Goal: Find specific page/section

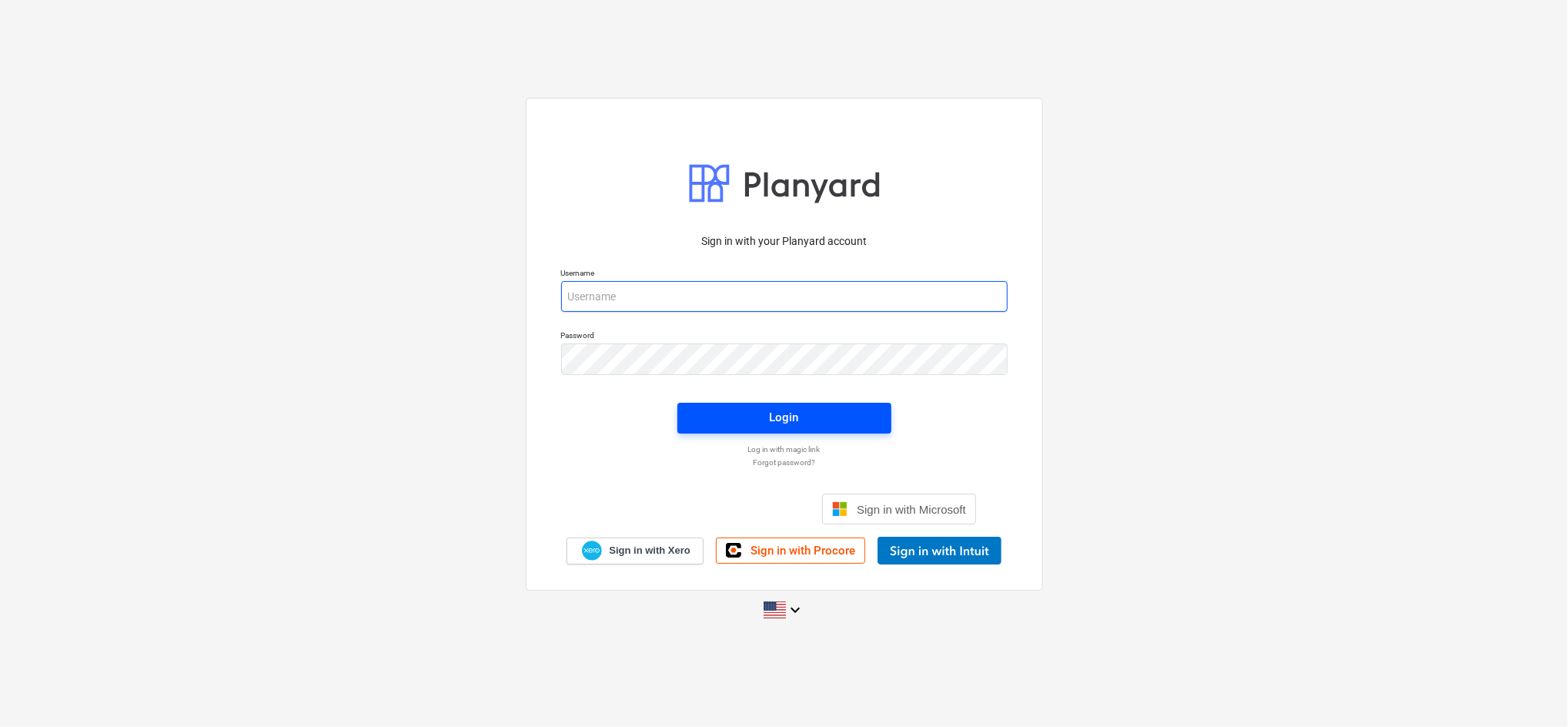
type input "[EMAIL_ADDRESS][DOMAIN_NAME]"
click at [826, 421] on span "Login" at bounding box center [785, 417] width 177 height 20
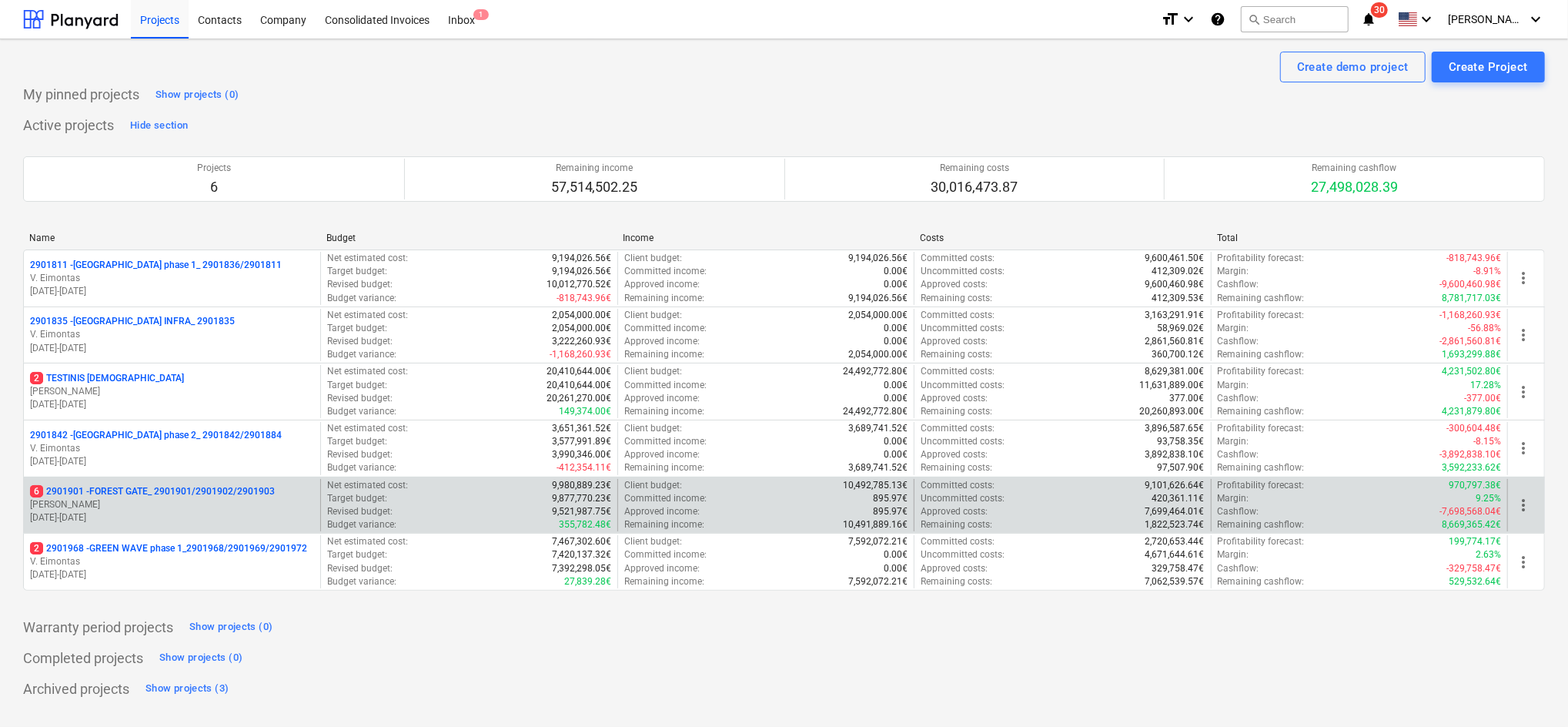
click at [260, 500] on p "[PERSON_NAME]" at bounding box center [172, 505] width 285 height 13
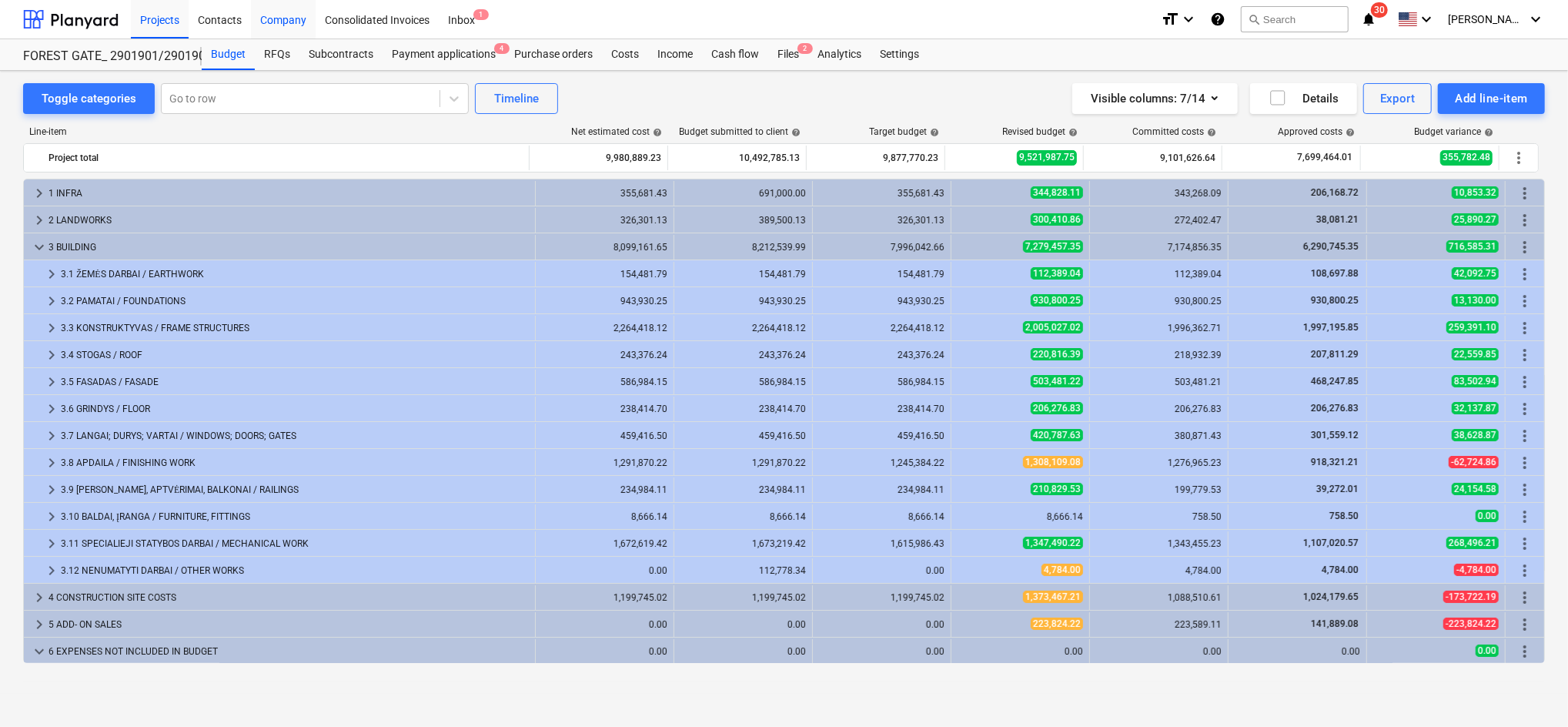
scroll to position [135, 0]
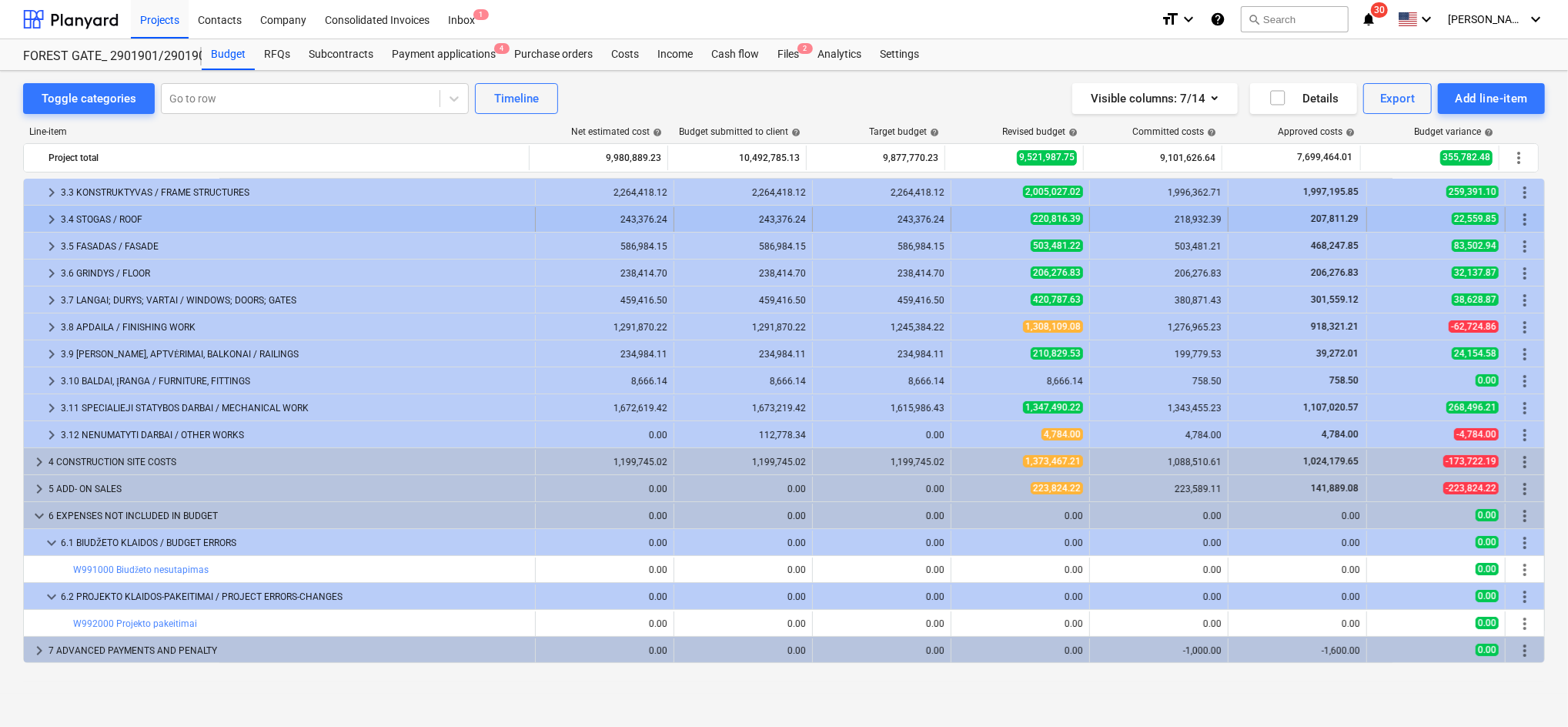
click at [56, 219] on span "keyboard_arrow_right" at bounding box center [51, 219] width 18 height 18
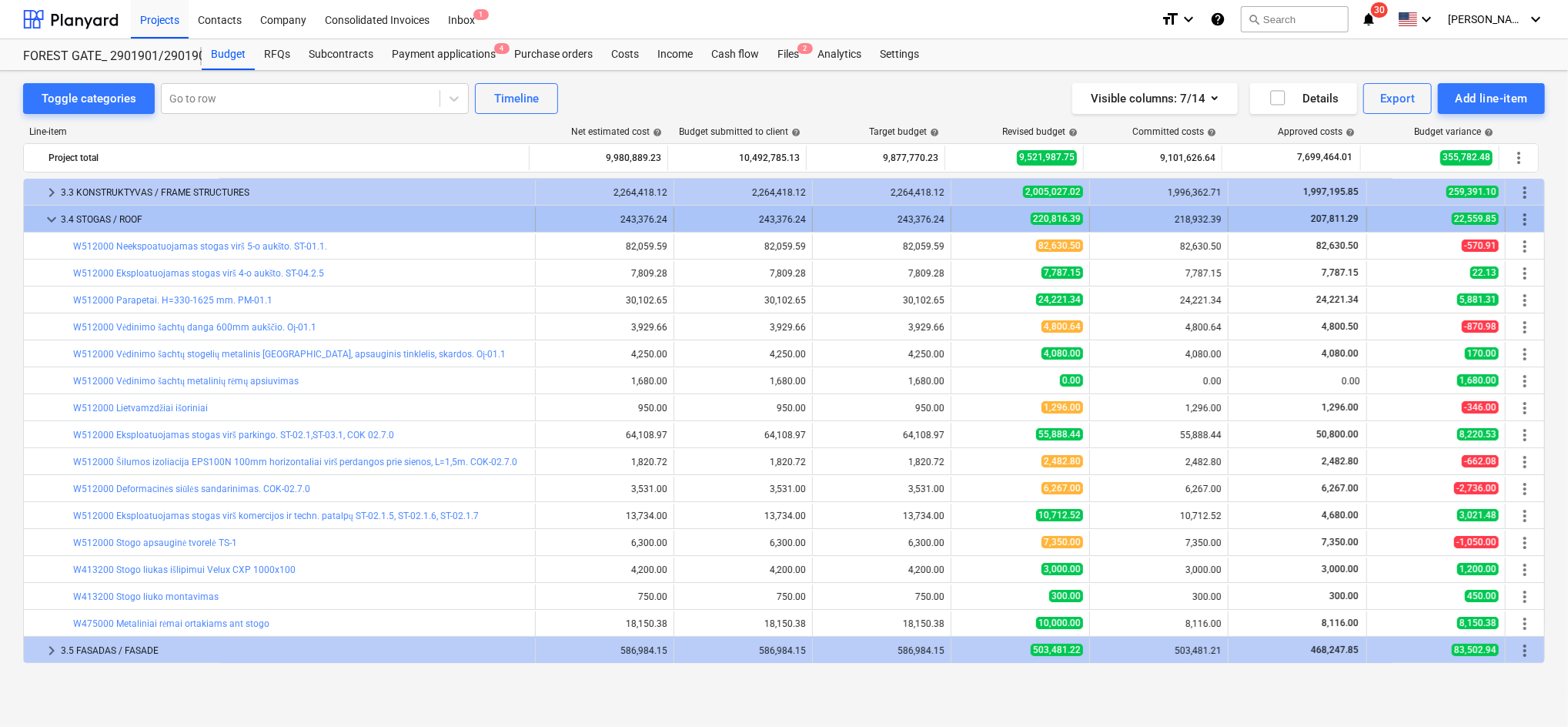
click at [50, 219] on span "keyboard_arrow_down" at bounding box center [51, 219] width 18 height 18
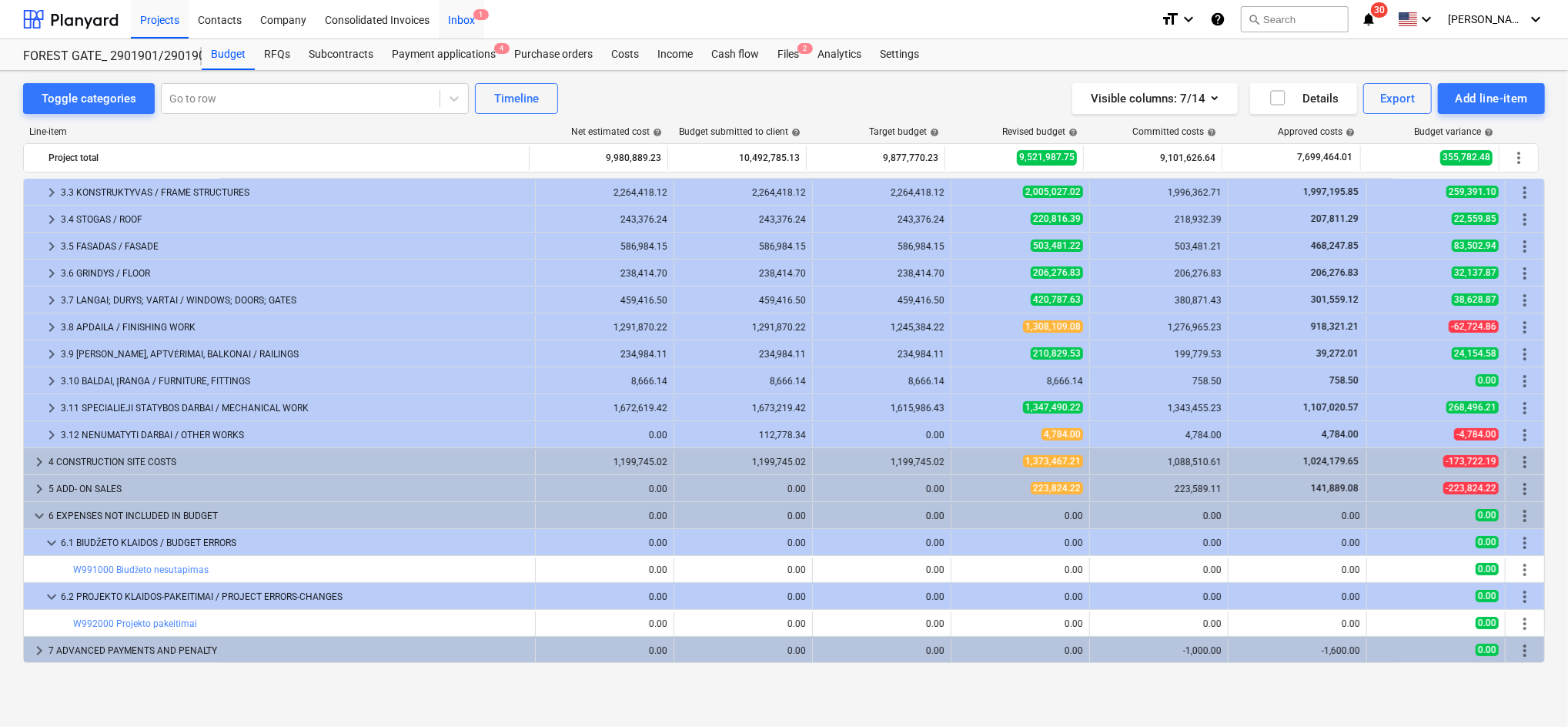
click at [464, 14] on div "Inbox 1" at bounding box center [462, 18] width 45 height 39
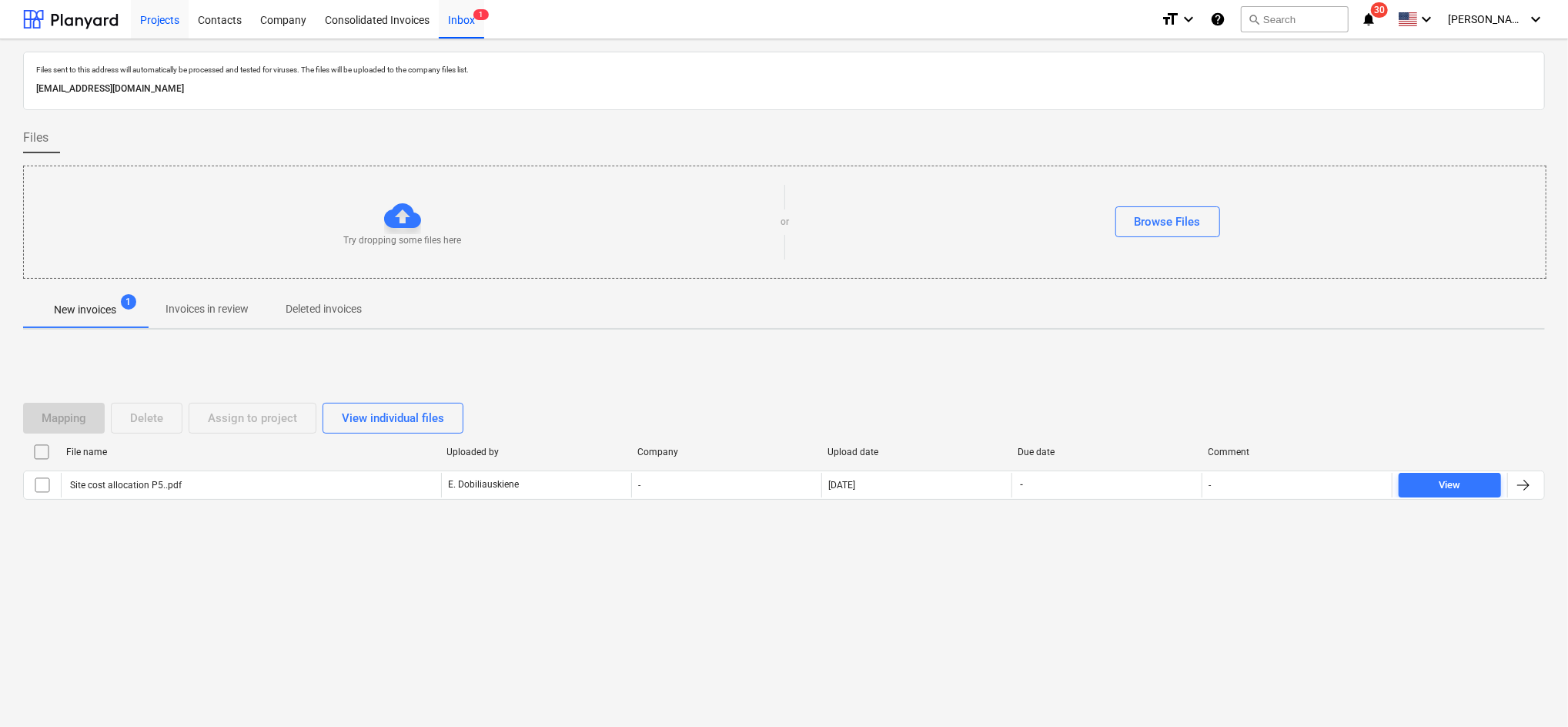
click at [169, 14] on div "Projects" at bounding box center [160, 18] width 58 height 39
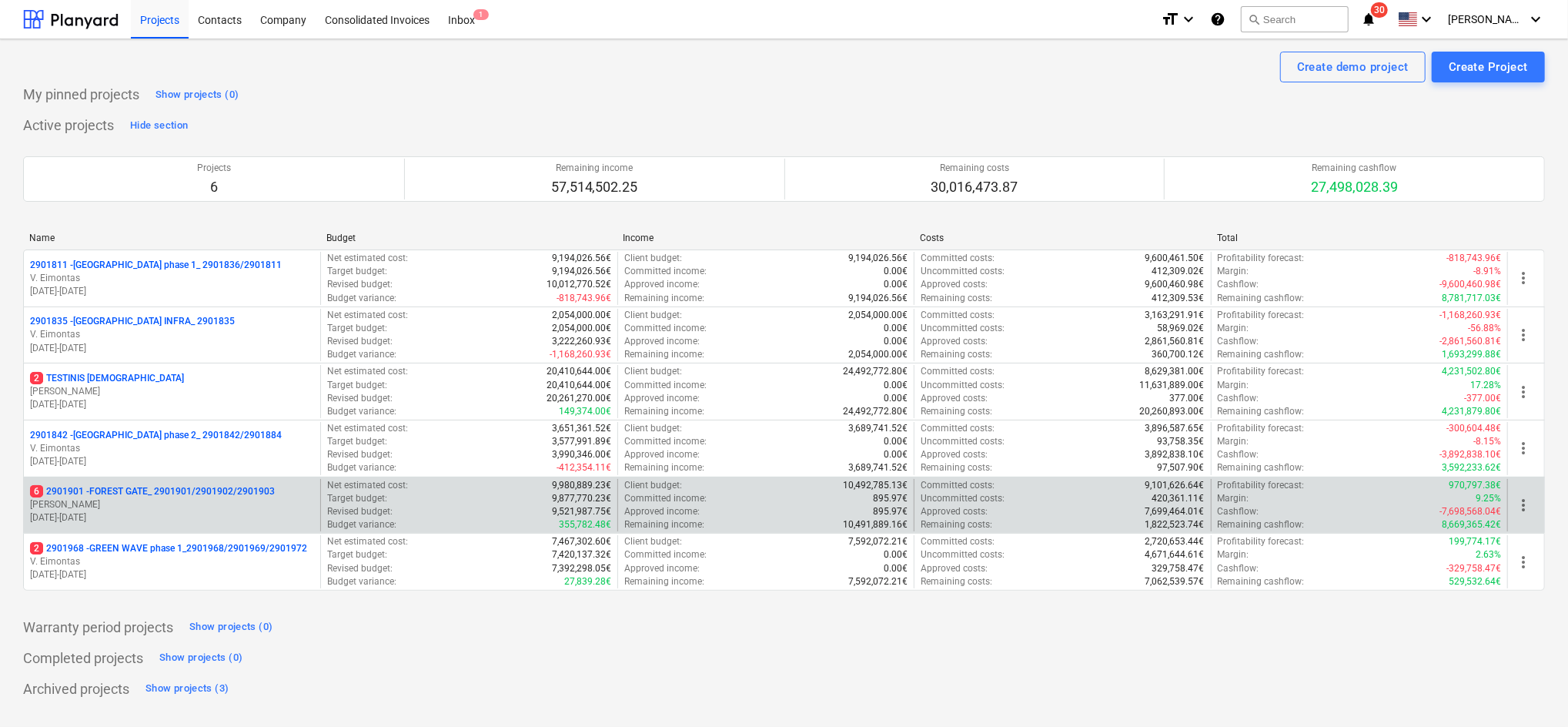
click at [129, 494] on p "6 2901901 - FOREST GATE_ 2901901/2901902/2901903" at bounding box center [152, 491] width 245 height 13
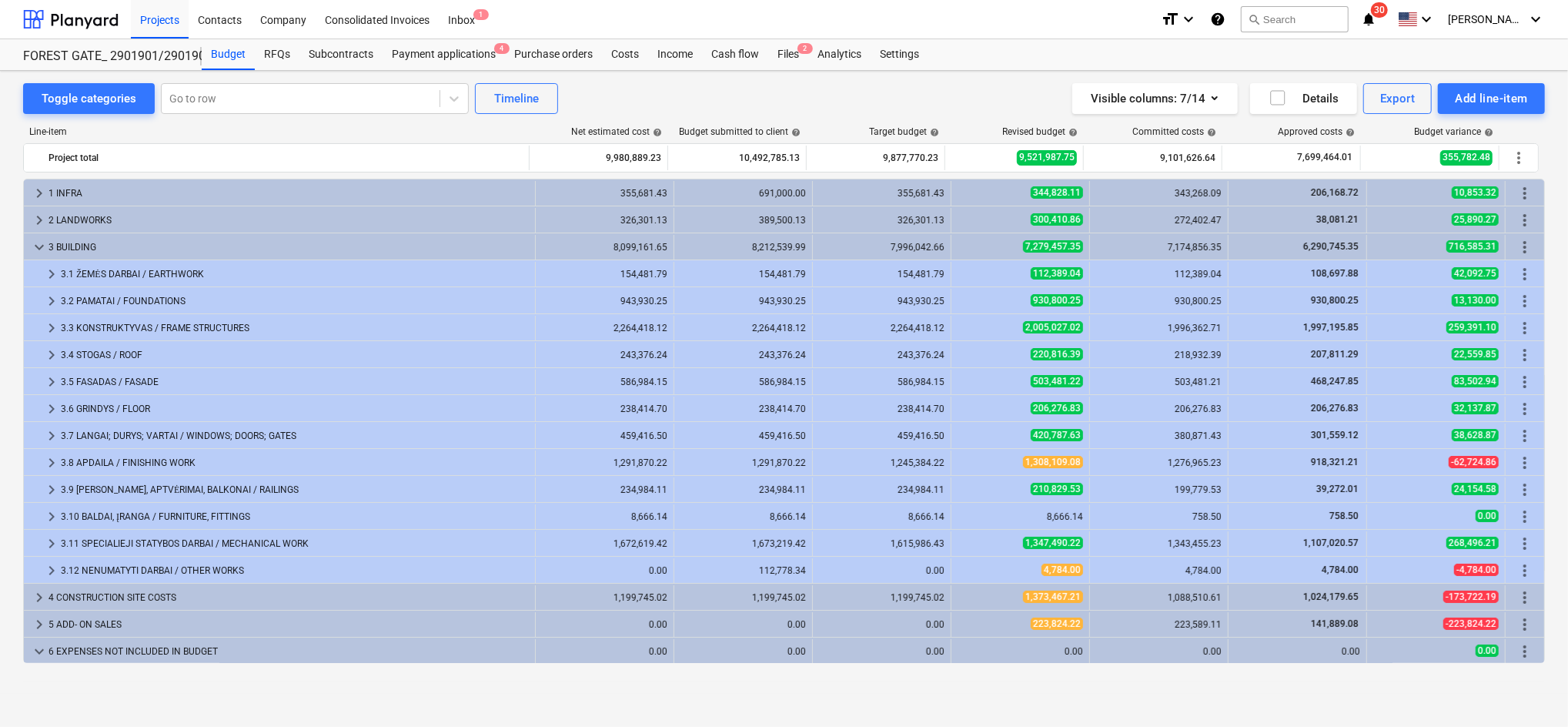
scroll to position [135, 0]
